Goal: Task Accomplishment & Management: Manage account settings

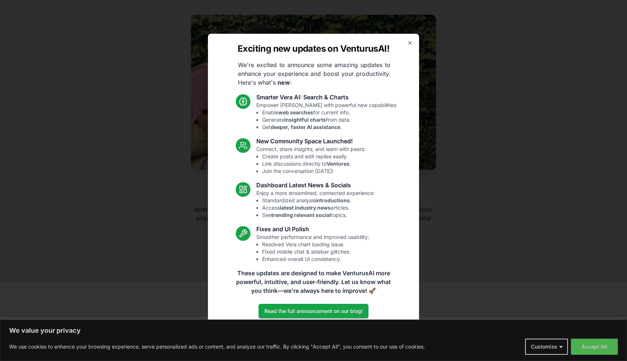
scroll to position [1183, 0]
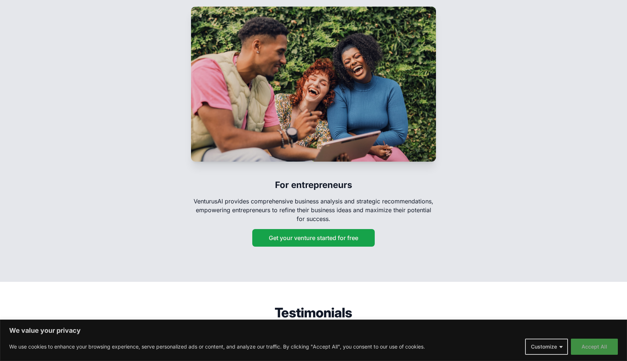
click at [601, 348] on button "Accept All" at bounding box center [594, 347] width 47 height 16
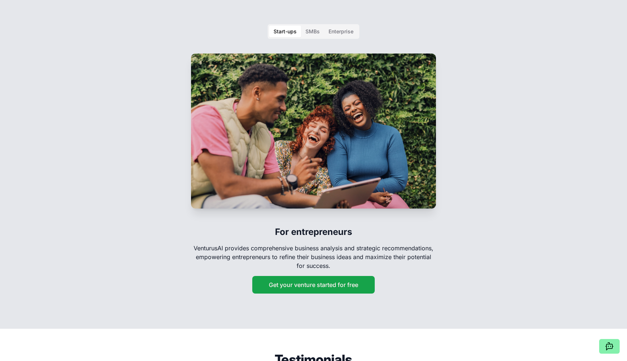
scroll to position [1134, 0]
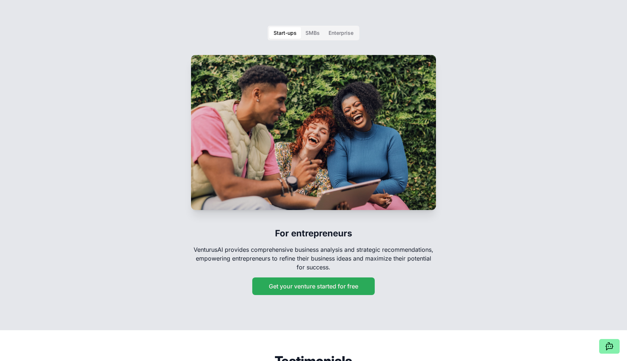
click at [345, 278] on button "Get your venture started for free" at bounding box center [313, 287] width 122 height 18
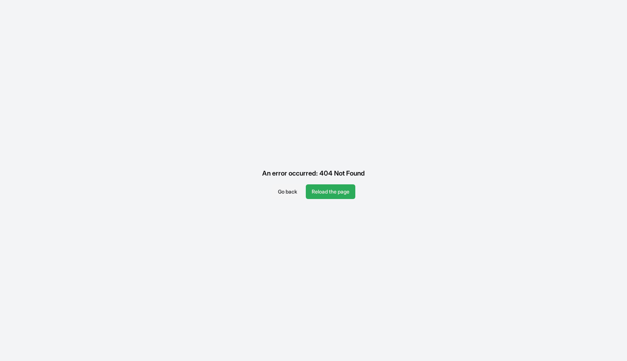
click at [327, 191] on button "Reload the page" at bounding box center [330, 191] width 49 height 15
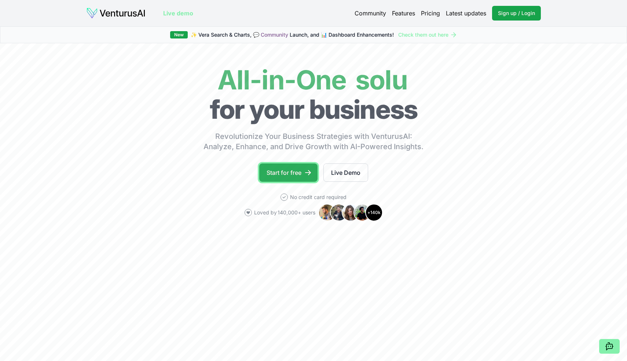
click at [289, 172] on link "Start for free" at bounding box center [288, 173] width 58 height 18
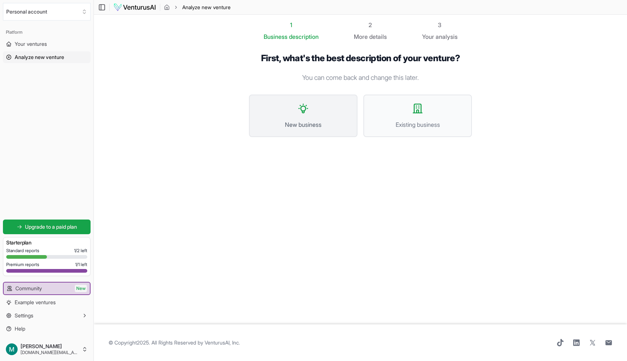
click at [298, 119] on button "New business" at bounding box center [303, 116] width 109 height 43
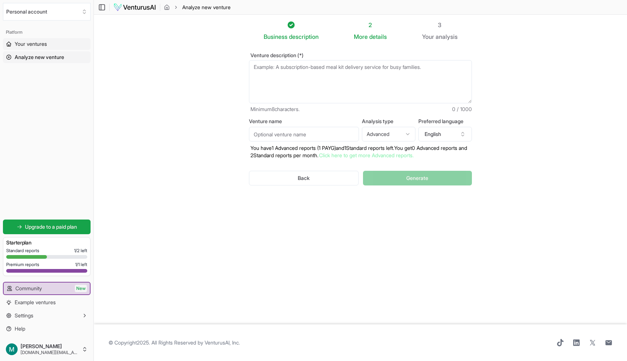
click at [34, 43] on span "Your ventures" at bounding box center [31, 43] width 32 height 7
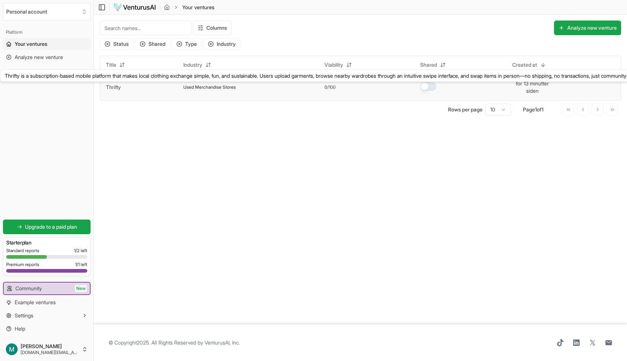
click at [113, 87] on link "Thrifty" at bounding box center [113, 87] width 15 height 6
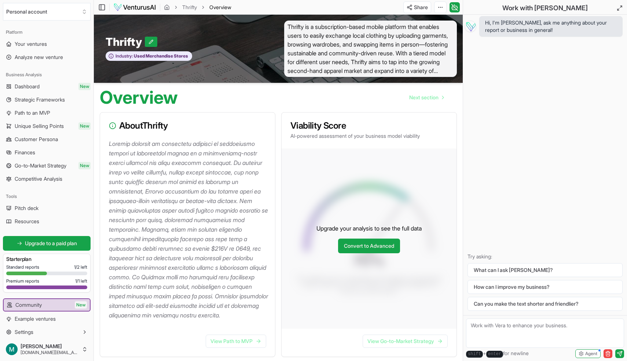
click at [415, 65] on span "Thrifty is a subscription-based mobile platform that enables users to easily ex…" at bounding box center [370, 49] width 173 height 56
click at [371, 253] on link "Convert to Advanced" at bounding box center [369, 246] width 62 height 15
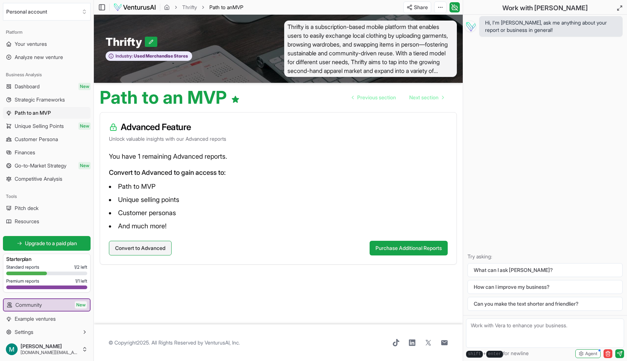
click at [155, 248] on button "Convert to Advanced" at bounding box center [140, 248] width 63 height 15
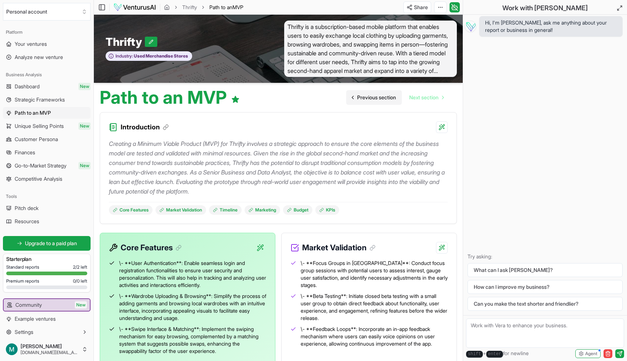
click at [362, 96] on span "Previous section" at bounding box center [376, 97] width 39 height 7
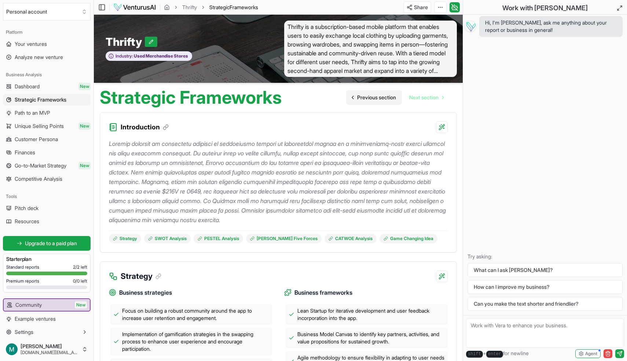
click at [362, 96] on span "Previous section" at bounding box center [376, 97] width 39 height 7
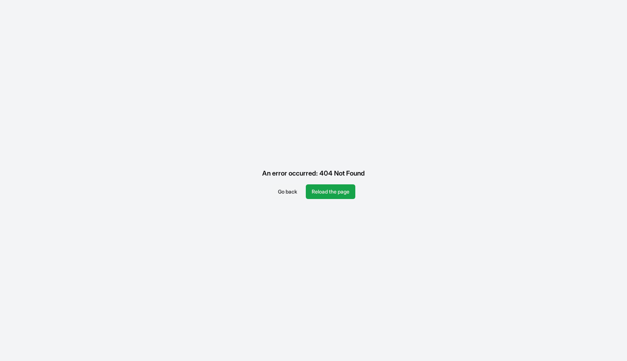
click at [289, 190] on button "Go back" at bounding box center [287, 191] width 31 height 15
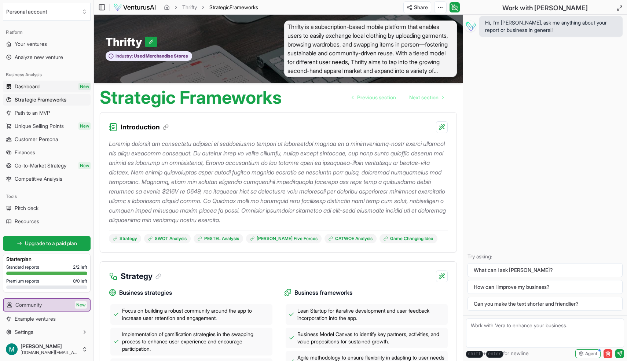
click at [40, 88] on span "Dashboard" at bounding box center [27, 86] width 25 height 7
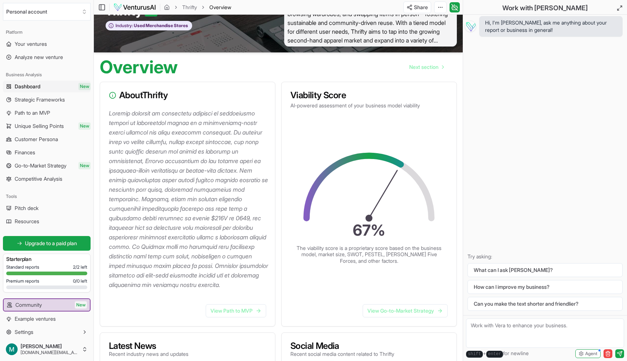
scroll to position [30, 0]
click at [510, 331] on textarea at bounding box center [545, 333] width 158 height 29
click at [511, 269] on button "What can I ask [PERSON_NAME]?" at bounding box center [544, 270] width 155 height 14
click at [503, 269] on button "What can I ask [PERSON_NAME]?" at bounding box center [544, 270] width 155 height 14
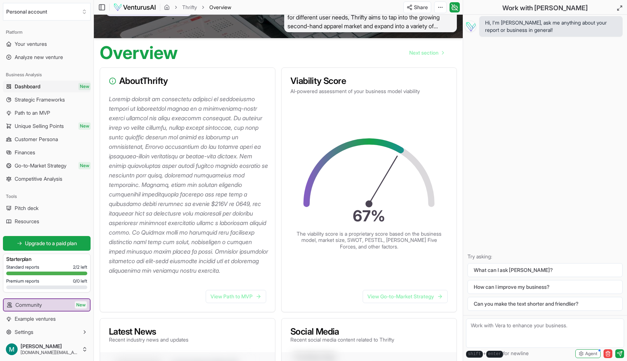
scroll to position [0, 0]
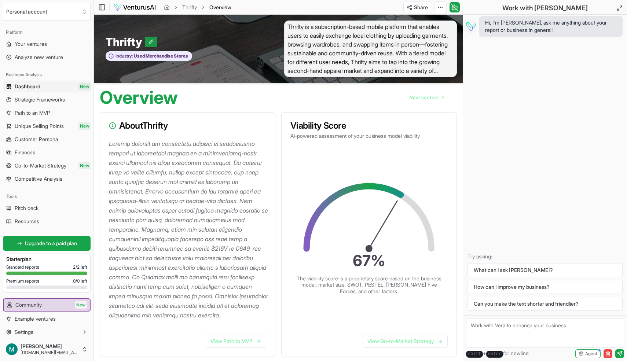
click at [154, 41] on button at bounding box center [151, 42] width 12 height 10
click at [163, 119] on div "About Thrifty" at bounding box center [187, 126] width 175 height 26
click at [168, 41] on icon at bounding box center [168, 41] width 5 height 5
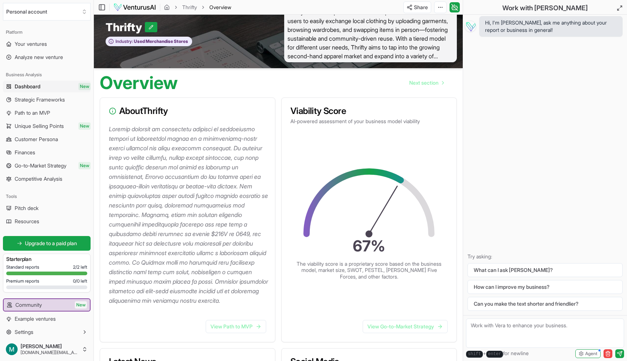
scroll to position [15, 0]
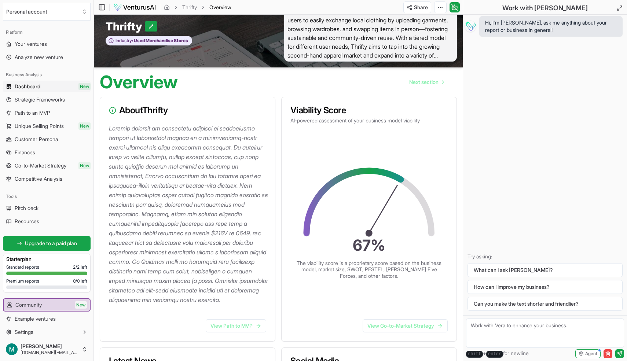
click at [499, 326] on textarea at bounding box center [545, 333] width 158 height 29
type textarea "Can I make a small change to the initial text?"
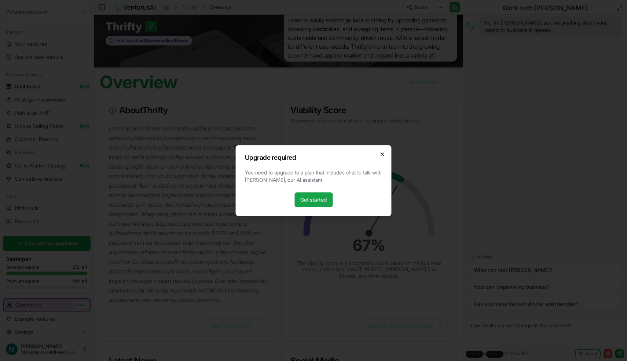
click at [382, 155] on icon "button" at bounding box center [382, 154] width 6 height 6
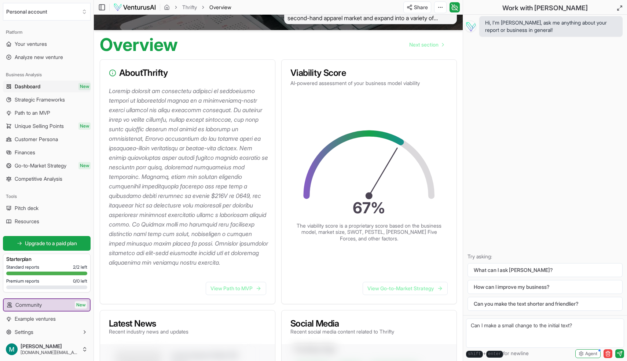
scroll to position [0, 0]
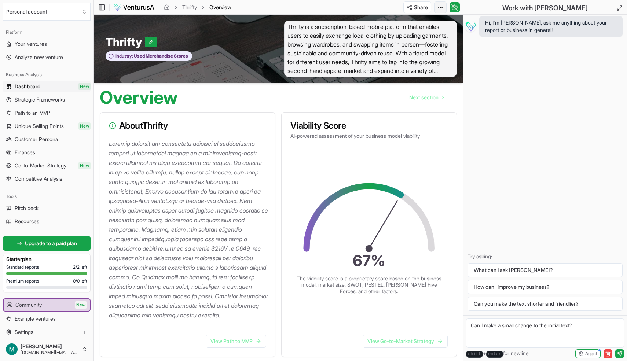
click at [441, 9] on html "Personal account Platform Your ventures Analyze new venture Business Analysis D…" at bounding box center [313, 180] width 627 height 361
click at [412, 44] on div "Edit in Google Docs" at bounding box center [413, 46] width 60 height 12
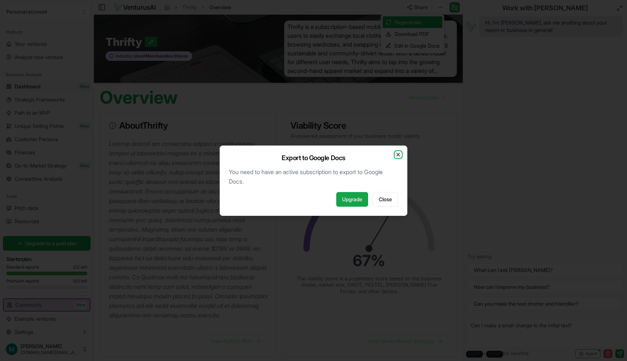
click at [398, 153] on icon "button" at bounding box center [398, 155] width 6 height 6
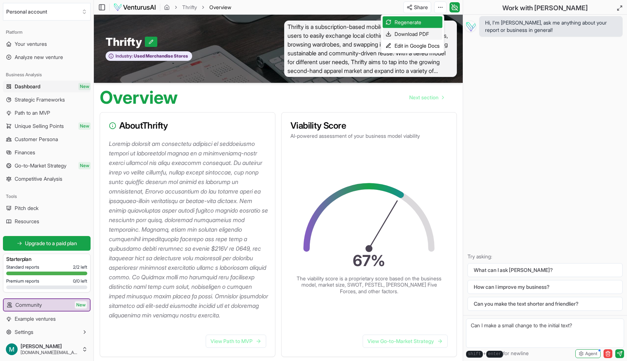
click at [427, 36] on div "Download PDF" at bounding box center [413, 34] width 60 height 12
